Goal: Check status: Check status

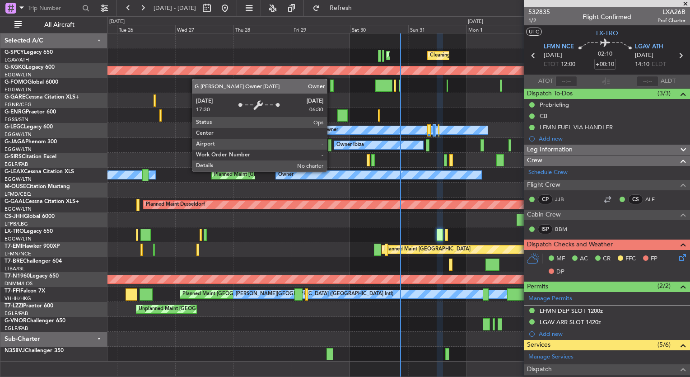
scroll to position [137, 0]
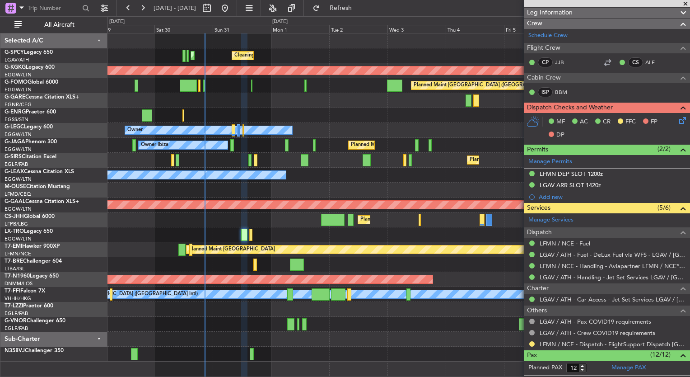
click at [130, 145] on div "Cleaning [GEOGRAPHIC_DATA] ([PERSON_NAME] Intl) Planned Maint [GEOGRAPHIC_DATA]…" at bounding box center [398, 197] width 582 height 328
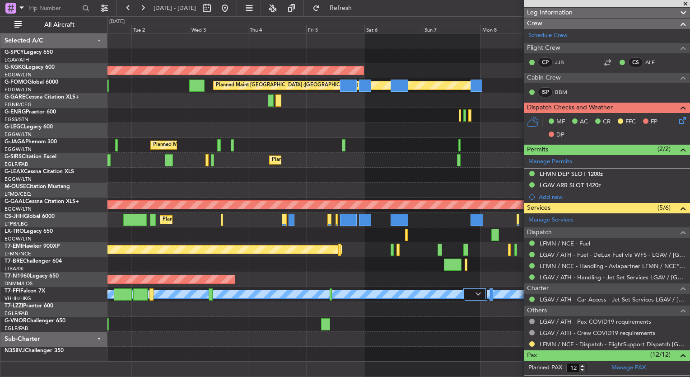
click at [194, 142] on div "Planned Maint Athens ([PERSON_NAME] Intl) Cleaning [GEOGRAPHIC_DATA] ([PERSON_N…" at bounding box center [398, 197] width 582 height 328
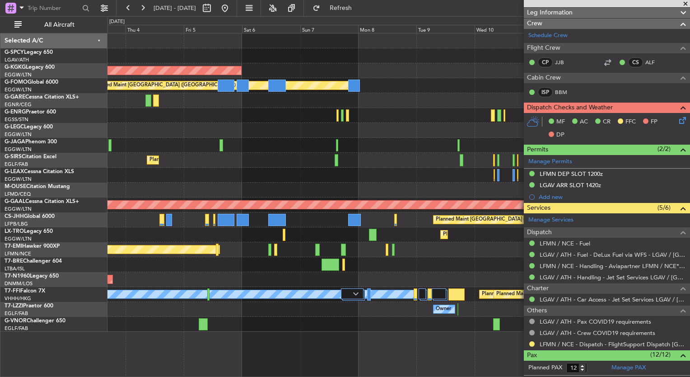
click at [312, 237] on div "Planned Maint Dusseldorf" at bounding box center [398, 234] width 582 height 15
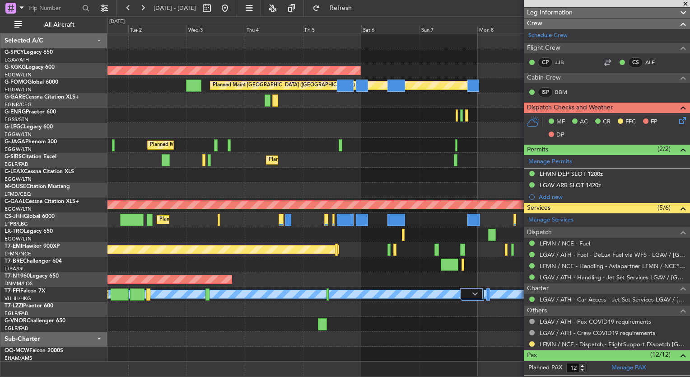
click at [447, 167] on div "Planned Maint Athens ([PERSON_NAME] Intl) Cleaning [GEOGRAPHIC_DATA] ([PERSON_N…" at bounding box center [398, 197] width 582 height 328
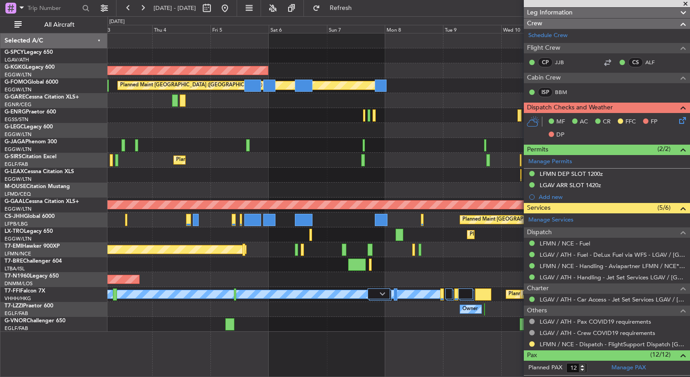
click at [179, 227] on div "Planned Maint Dusseldorf" at bounding box center [398, 234] width 582 height 15
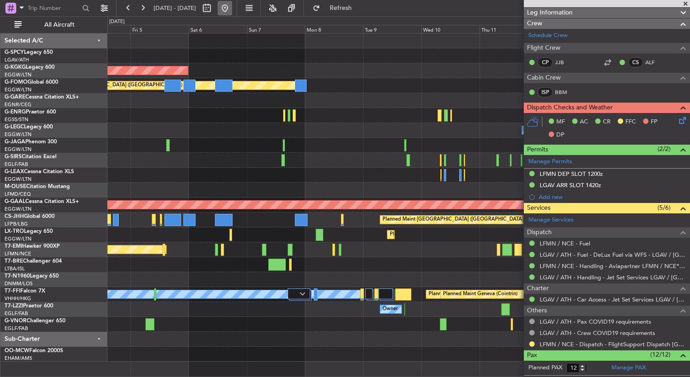
click at [232, 12] on button at bounding box center [225, 8] width 14 height 14
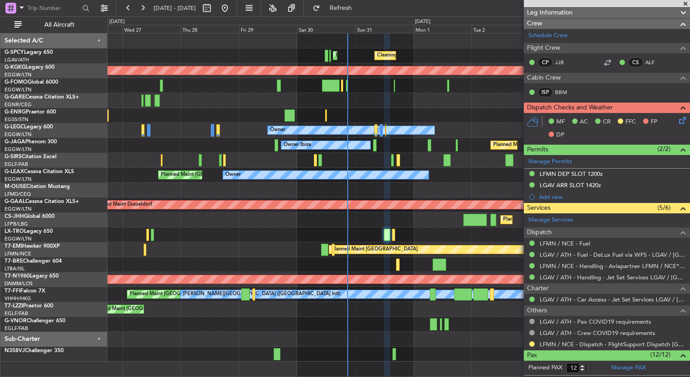
click at [681, 3] on span at bounding box center [685, 4] width 9 height 8
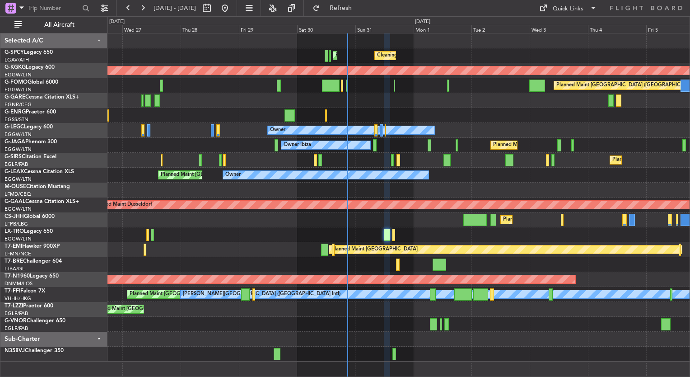
type input "0"
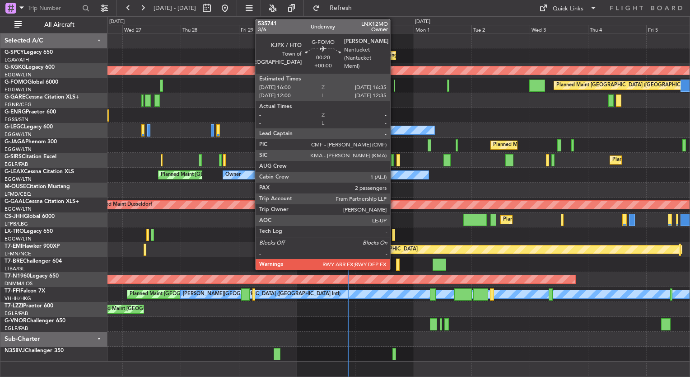
click at [394, 89] on div at bounding box center [395, 85] width 2 height 12
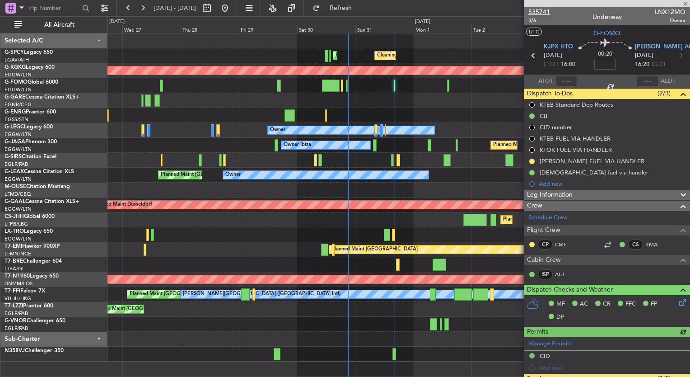
click at [542, 13] on span "535741" at bounding box center [539, 11] width 22 height 9
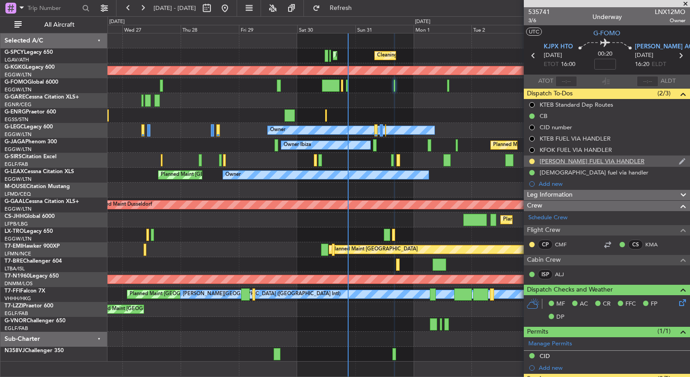
click at [638, 160] on div "[PERSON_NAME] FUEL VIA HANDLER" at bounding box center [607, 160] width 166 height 11
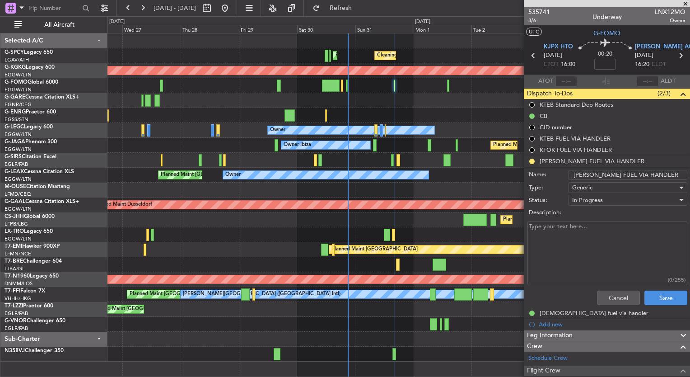
click at [682, 5] on span at bounding box center [685, 4] width 9 height 8
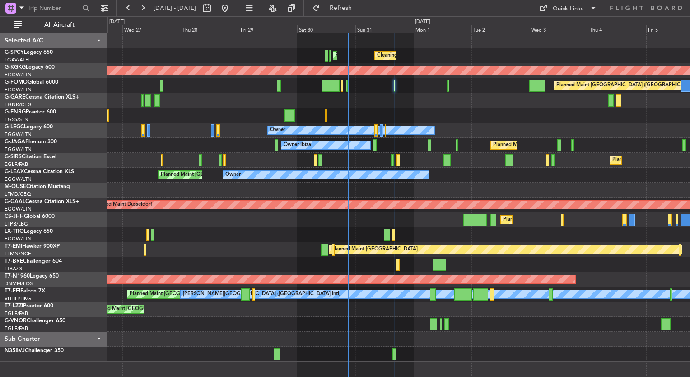
type input "0"
click at [554, 14] on button "Quick Links" at bounding box center [568, 8] width 67 height 14
click at [557, 26] on button "Trip Builder" at bounding box center [569, 30] width 68 height 22
click at [137, 2] on button at bounding box center [142, 8] width 14 height 14
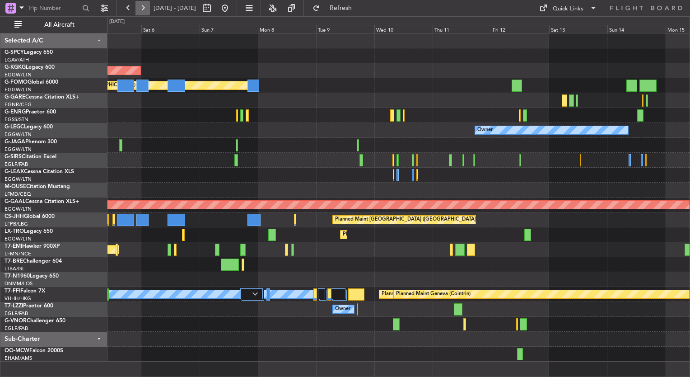
click at [140, 6] on button at bounding box center [142, 8] width 14 height 14
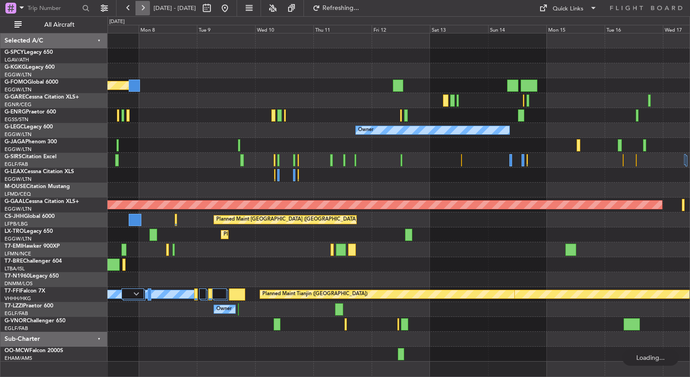
click at [140, 6] on button at bounding box center [142, 8] width 14 height 14
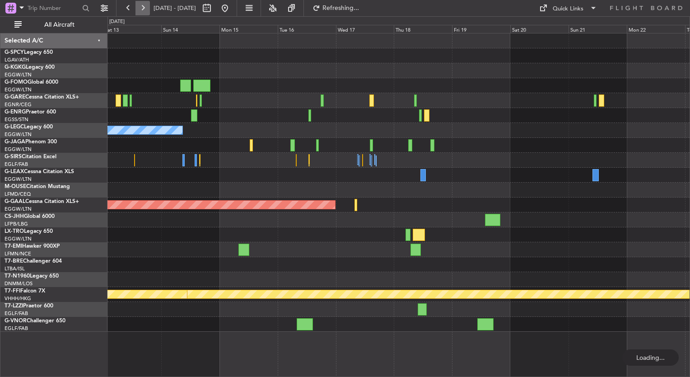
click at [140, 6] on button at bounding box center [142, 8] width 14 height 14
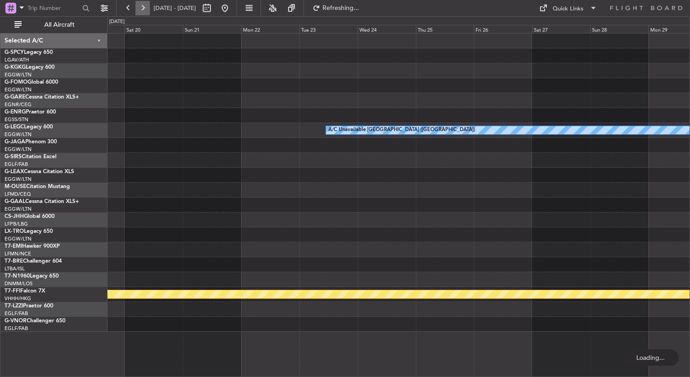
click at [140, 6] on button at bounding box center [142, 8] width 14 height 14
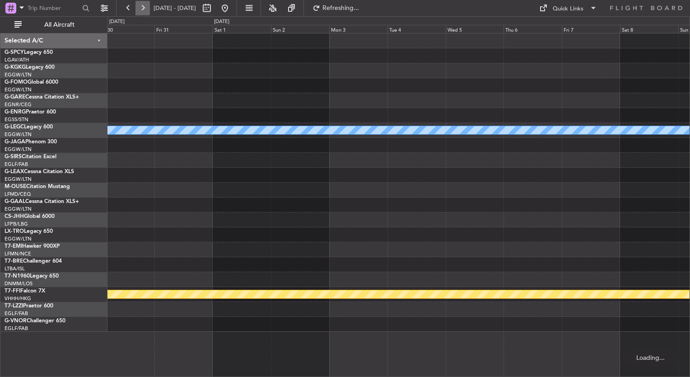
click at [140, 6] on button at bounding box center [142, 8] width 14 height 14
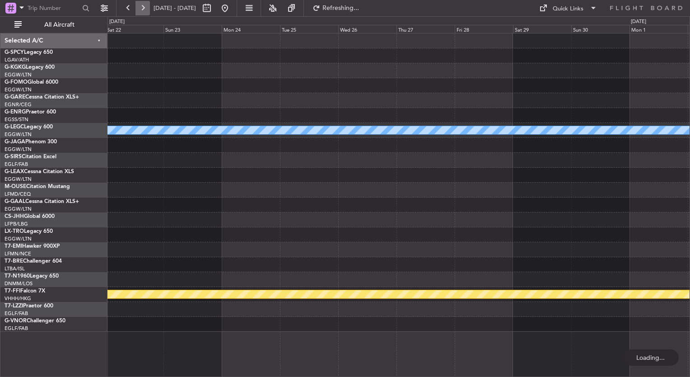
click at [140, 6] on button at bounding box center [142, 8] width 14 height 14
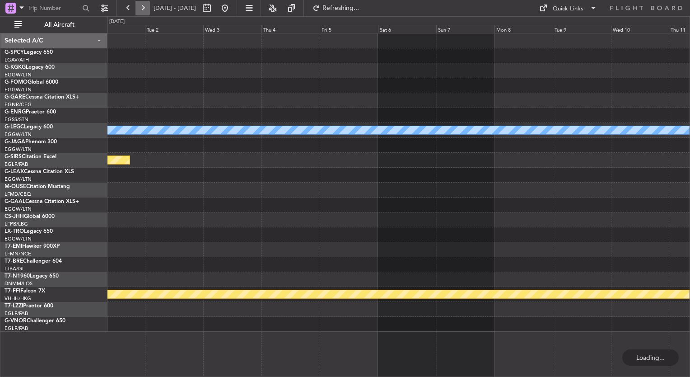
click at [140, 6] on button at bounding box center [142, 8] width 14 height 14
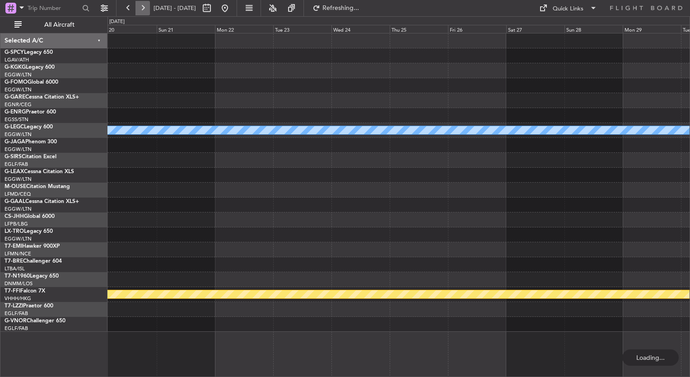
click at [140, 6] on button at bounding box center [142, 8] width 14 height 14
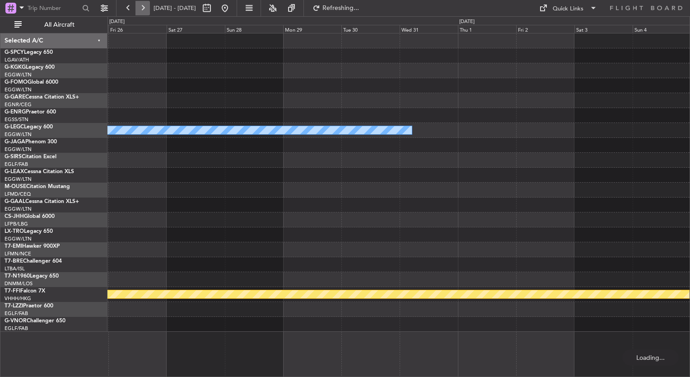
click at [140, 6] on button at bounding box center [142, 8] width 14 height 14
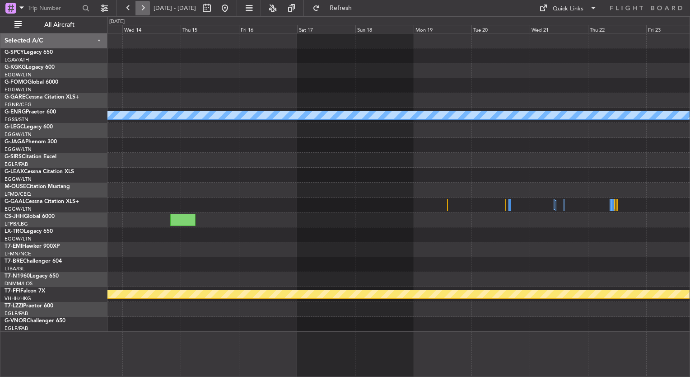
click at [140, 6] on button at bounding box center [142, 8] width 14 height 14
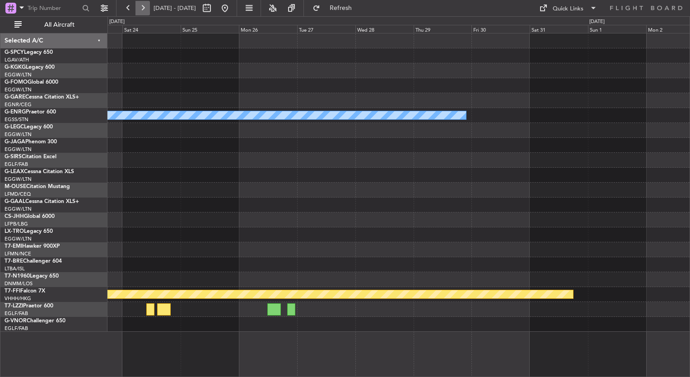
click at [140, 6] on button at bounding box center [142, 8] width 14 height 14
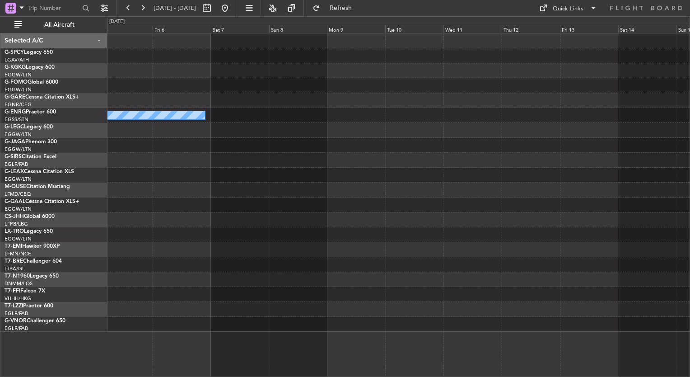
click at [276, 206] on div "Owner" at bounding box center [398, 182] width 582 height 298
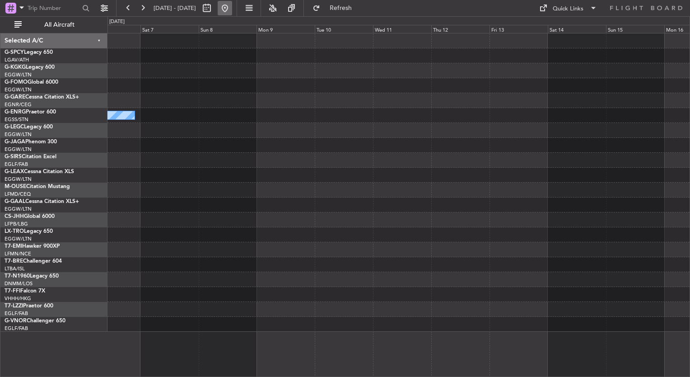
click at [232, 8] on button at bounding box center [225, 8] width 14 height 14
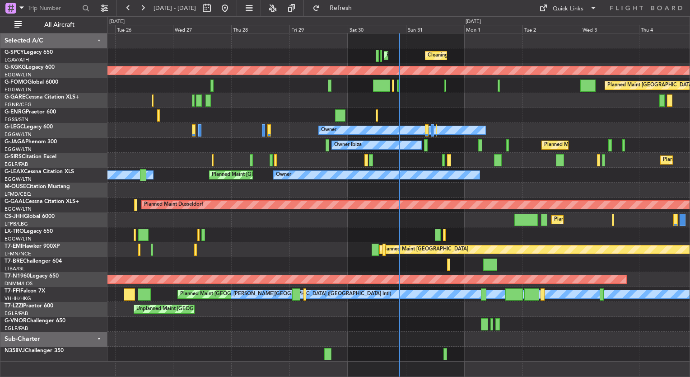
click at [441, 86] on div "Planned Maint [GEOGRAPHIC_DATA] ([GEOGRAPHIC_DATA])" at bounding box center [398, 85] width 582 height 15
click at [443, 86] on div "Planned Maint [GEOGRAPHIC_DATA] ([GEOGRAPHIC_DATA])" at bounding box center [398, 85] width 582 height 15
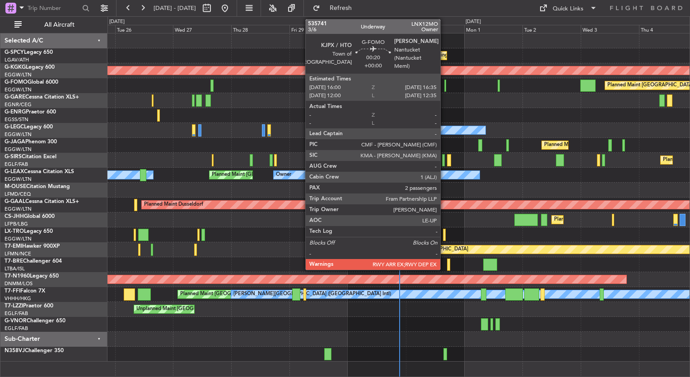
click at [444, 87] on div at bounding box center [445, 85] width 2 height 12
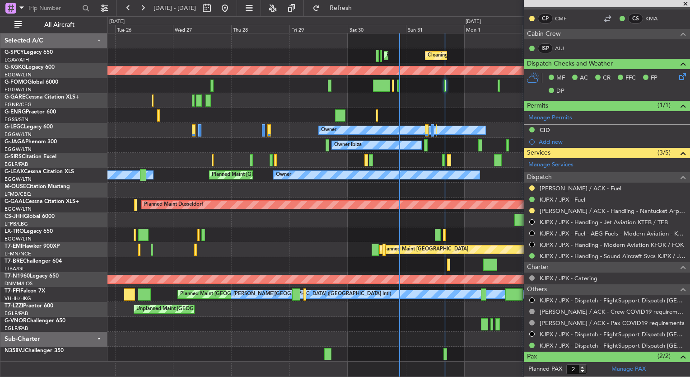
scroll to position [240, 0]
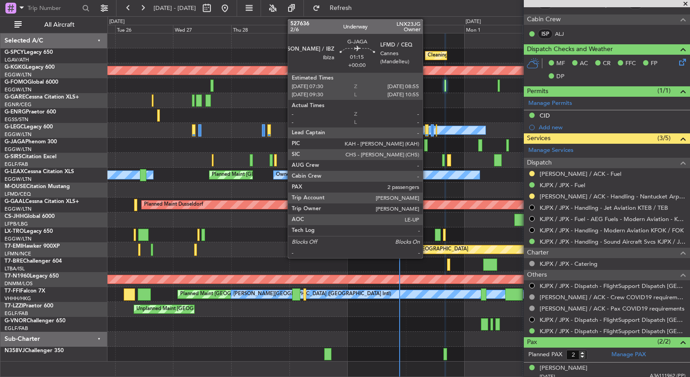
click at [427, 149] on div at bounding box center [426, 145] width 4 height 12
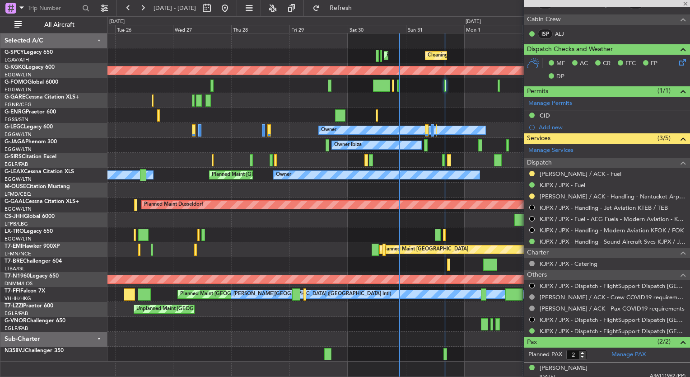
scroll to position [0, 0]
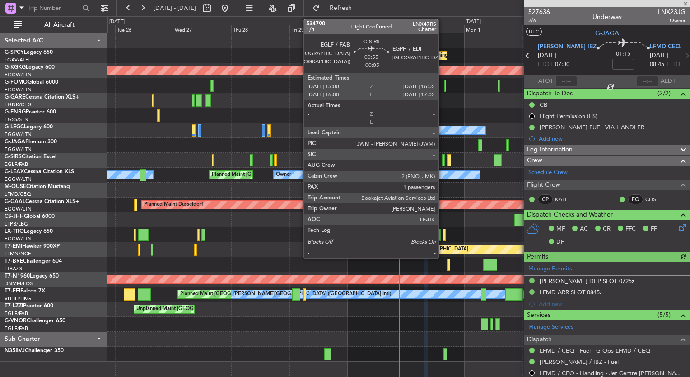
click at [442, 159] on div at bounding box center [443, 160] width 3 height 12
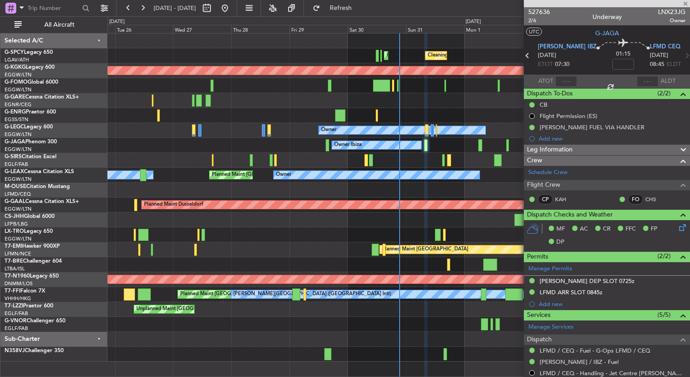
type input "-00:05"
type input "1"
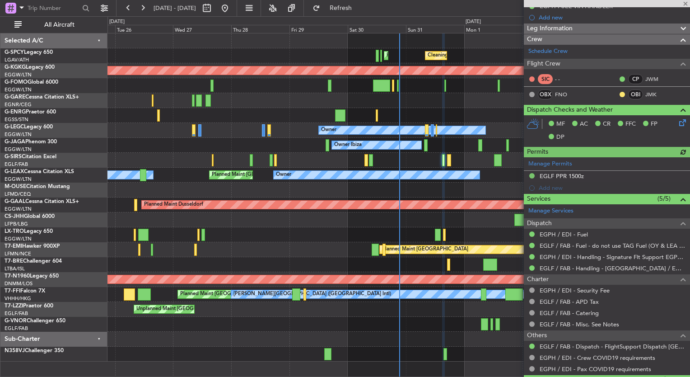
scroll to position [122, 0]
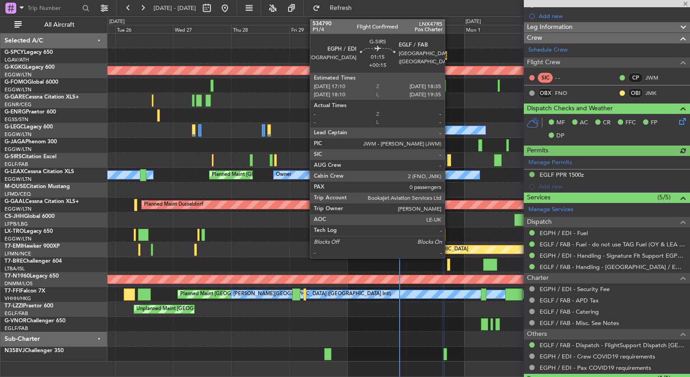
click at [448, 158] on div at bounding box center [449, 160] width 4 height 12
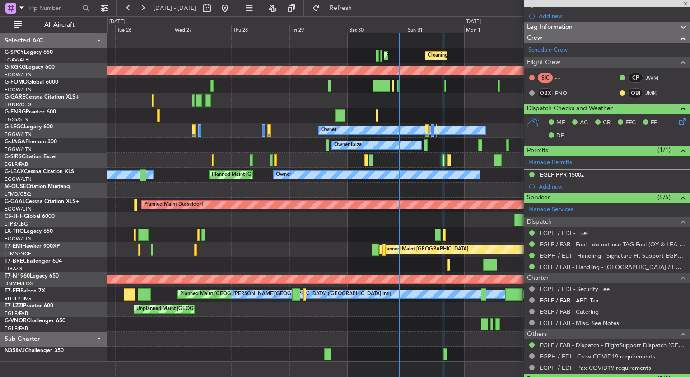
type input "+00:15"
type input "0"
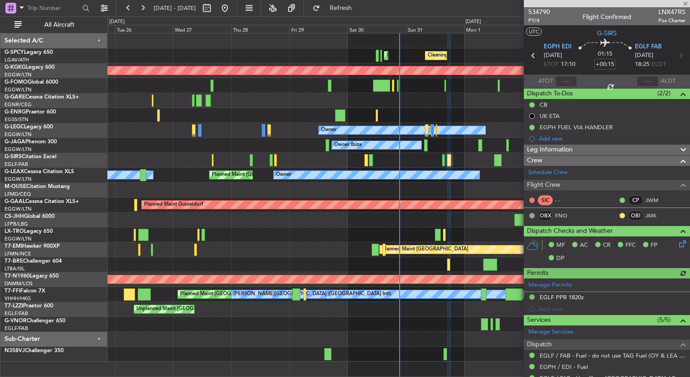
scroll to position [120, 0]
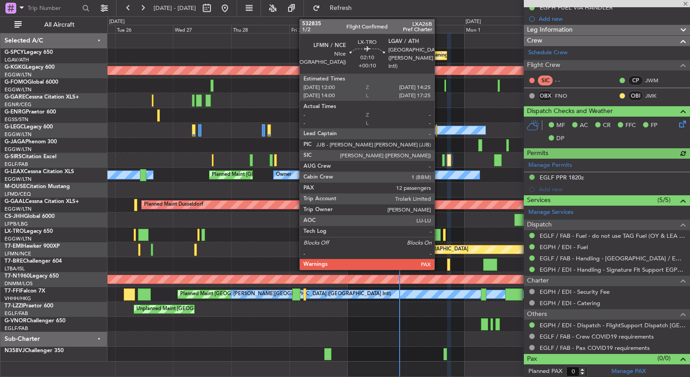
click at [438, 234] on div at bounding box center [438, 234] width 6 height 12
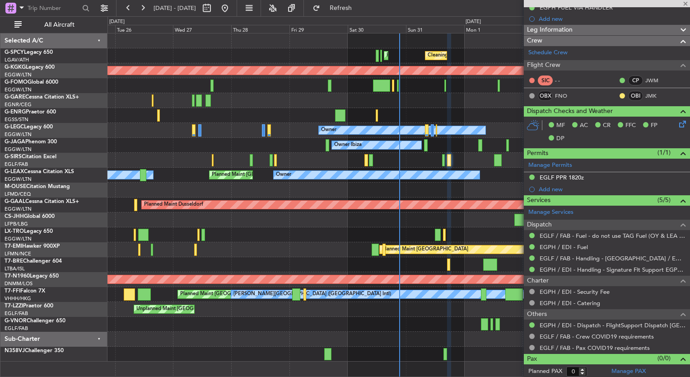
type input "+00:10"
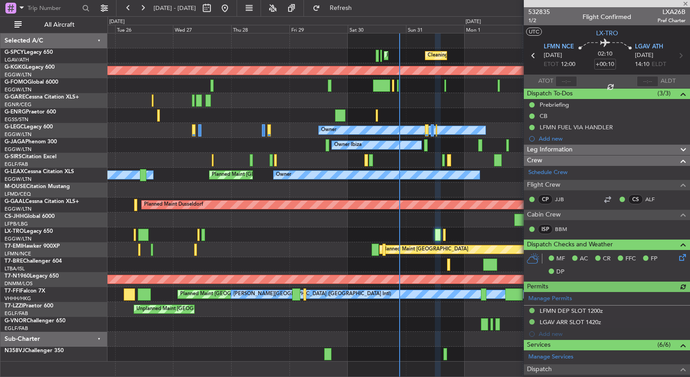
scroll to position [186, 0]
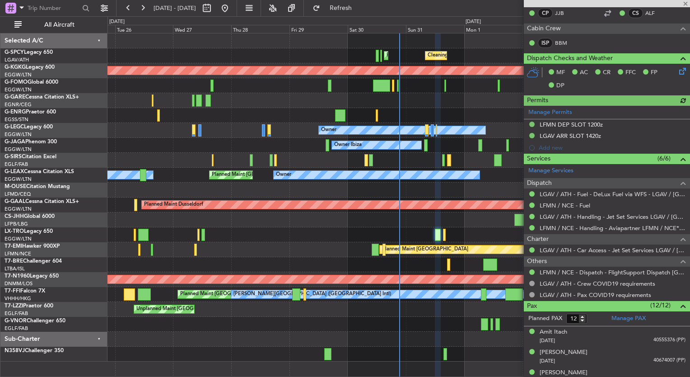
click at [442, 237] on div at bounding box center [398, 234] width 582 height 15
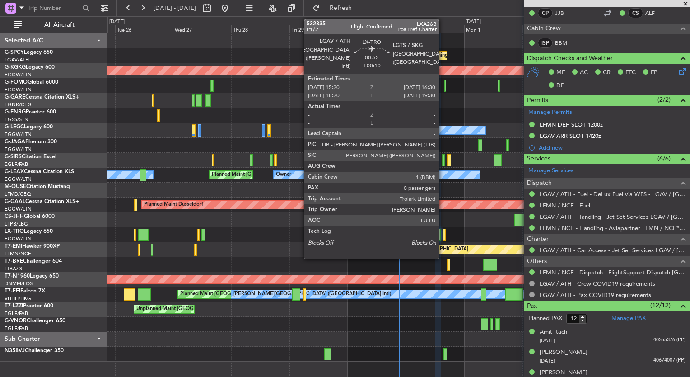
click at [443, 236] on div at bounding box center [444, 234] width 3 height 12
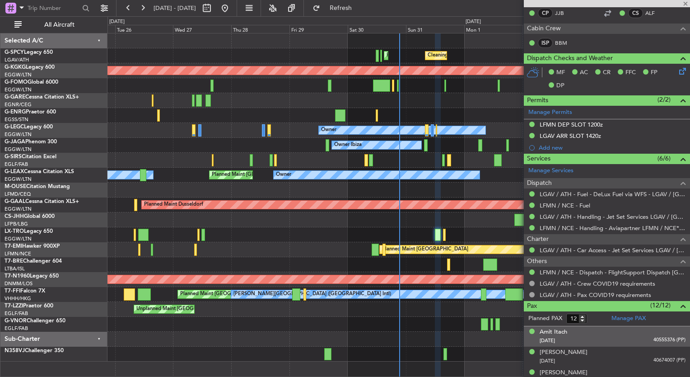
type input "0"
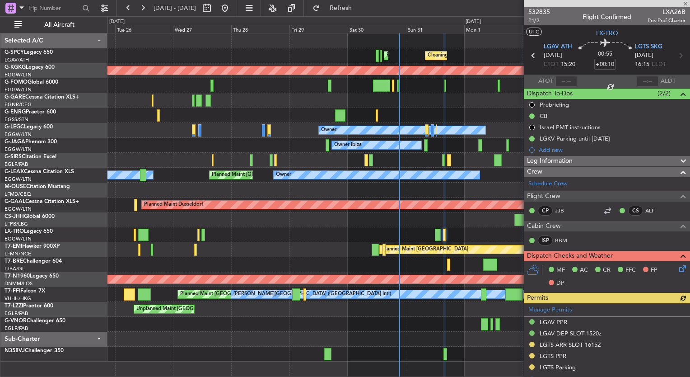
scroll to position [126, 0]
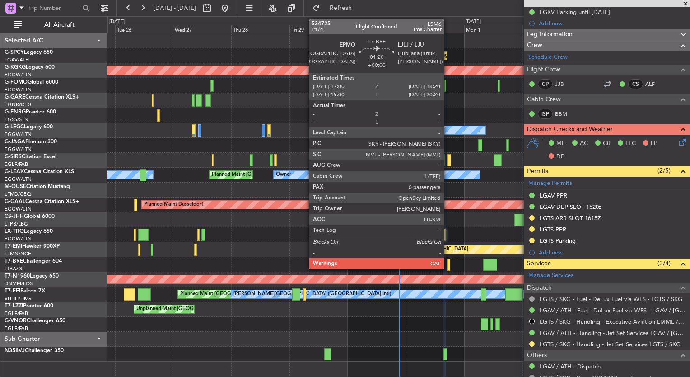
click at [448, 267] on div at bounding box center [449, 264] width 4 height 12
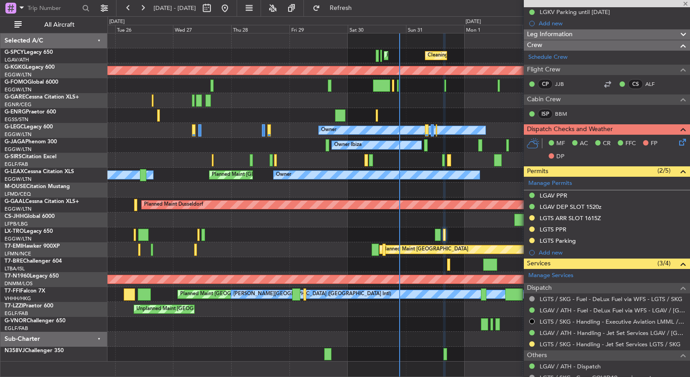
scroll to position [0, 0]
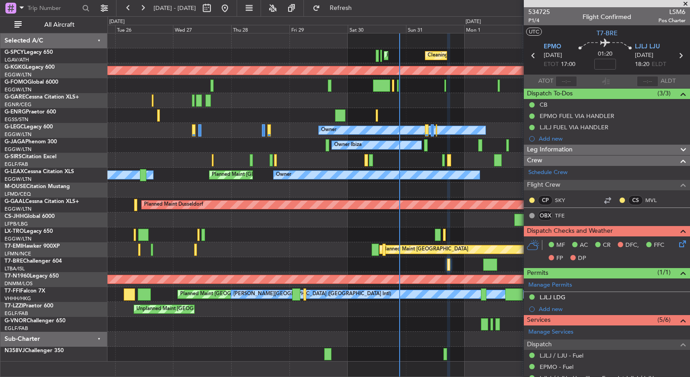
click at [442, 236] on div at bounding box center [398, 234] width 582 height 15
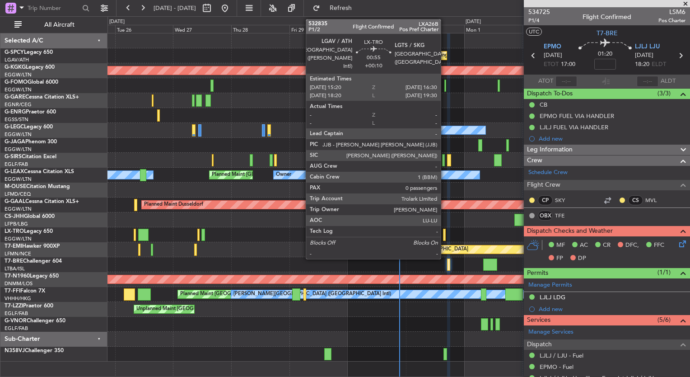
click at [445, 236] on div at bounding box center [444, 234] width 3 height 12
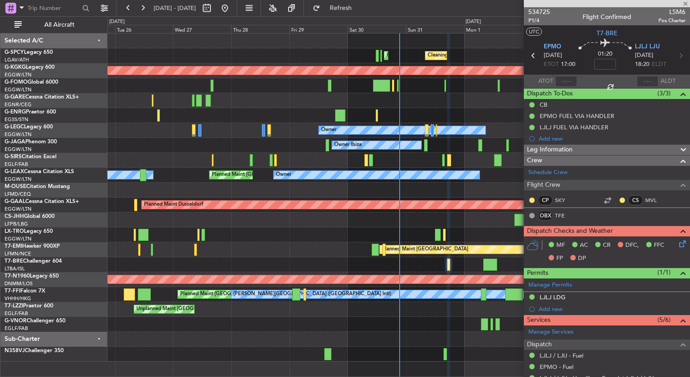
type input "+00:10"
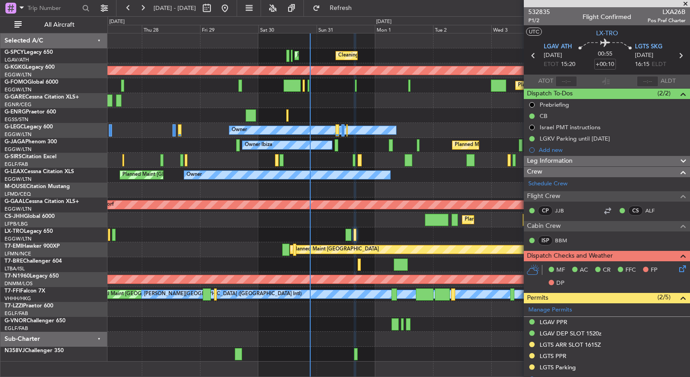
click at [356, 189] on div "Cleaning [GEOGRAPHIC_DATA] ([PERSON_NAME] Intl) Planned Maint [GEOGRAPHIC_DATA]…" at bounding box center [398, 197] width 582 height 328
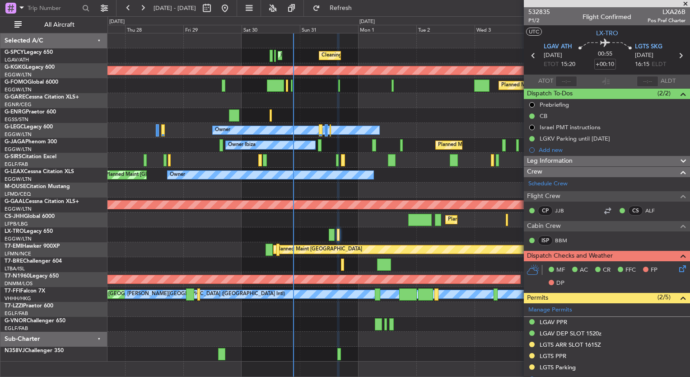
click at [387, 188] on div at bounding box center [398, 189] width 582 height 15
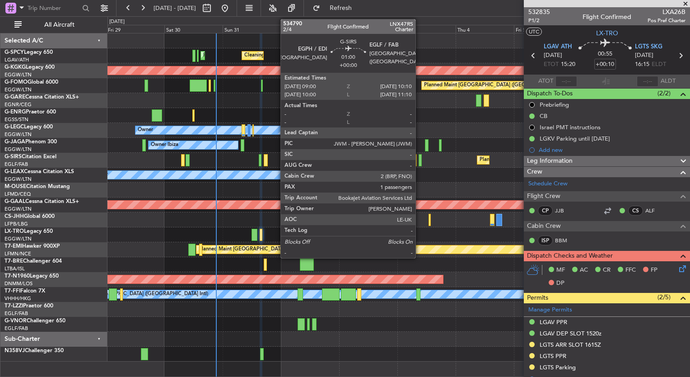
click at [419, 161] on div at bounding box center [420, 160] width 3 height 12
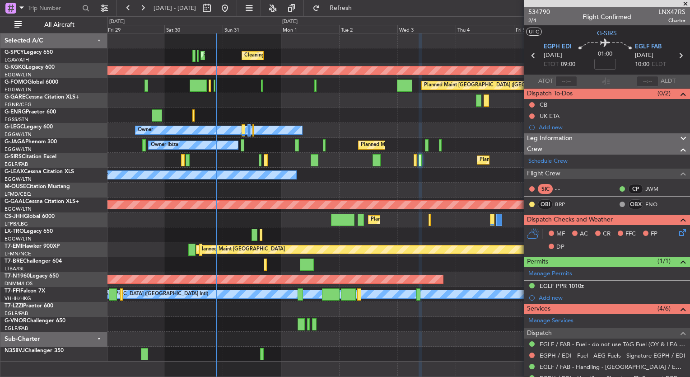
click at [684, 4] on span at bounding box center [685, 4] width 9 height 8
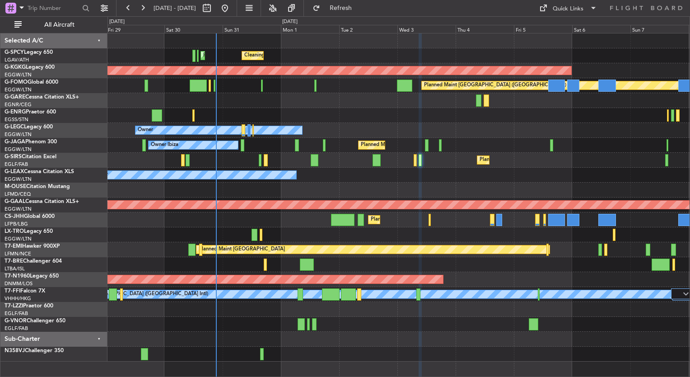
type input "0"
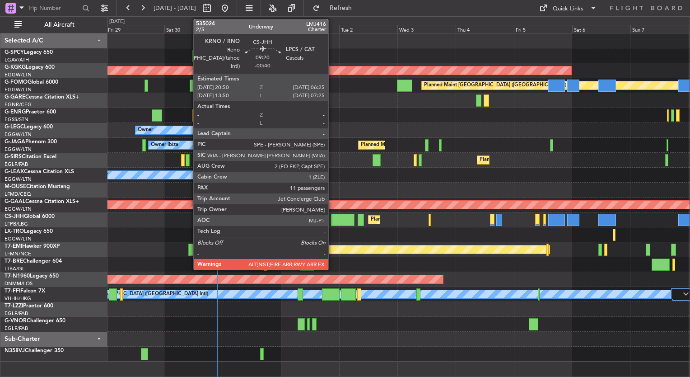
click at [332, 224] on div at bounding box center [342, 220] width 23 height 12
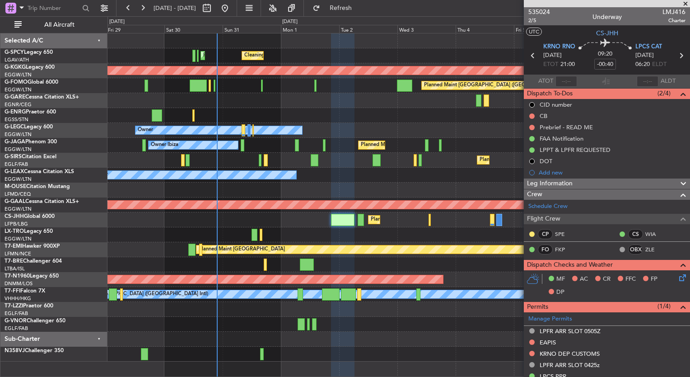
click at [683, 3] on span at bounding box center [685, 4] width 9 height 8
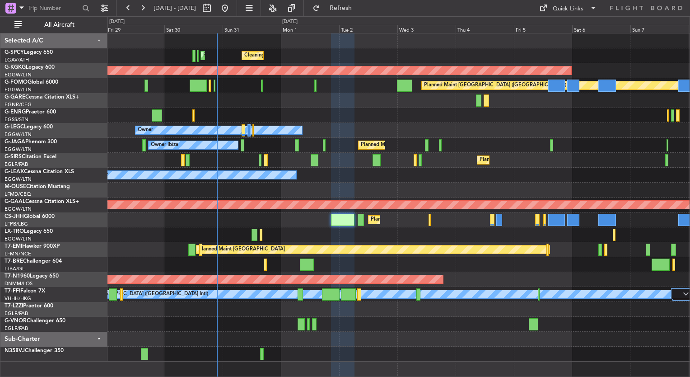
type input "0"
